Goal: Find specific page/section: Find specific page/section

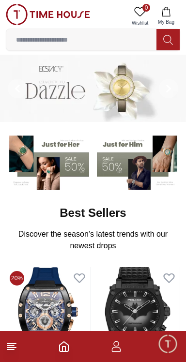
click at [17, 211] on icon at bounding box center [12, 346] width 12 height 12
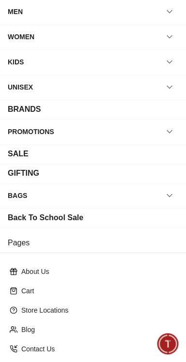
scroll to position [60, 0]
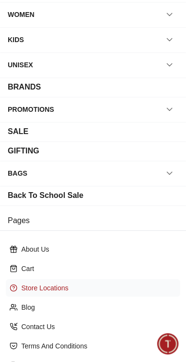
click at [108, 211] on p "Store Locations" at bounding box center [96, 288] width 151 height 10
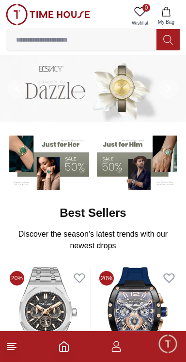
click at [17, 211] on icon at bounding box center [12, 346] width 12 height 12
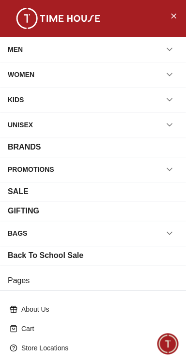
scroll to position [133, 0]
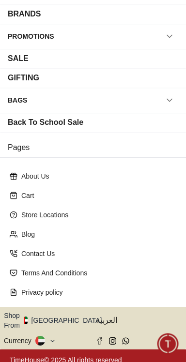
click at [54, 211] on button "Shop From UAE" at bounding box center [56, 319] width 105 height 19
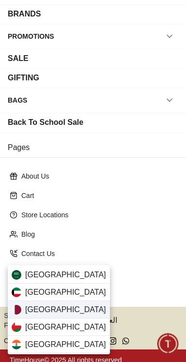
click at [69, 211] on div "Qatar" at bounding box center [59, 309] width 102 height 17
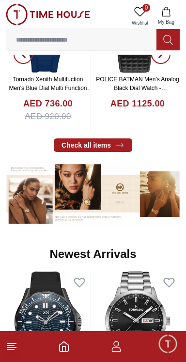
scroll to position [294, 0]
